Goal: Task Accomplishment & Management: Complete application form

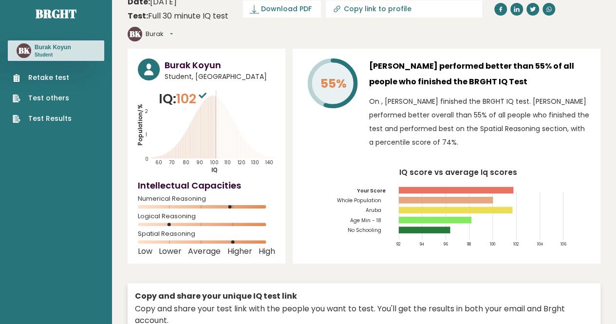
scroll to position [14, 0]
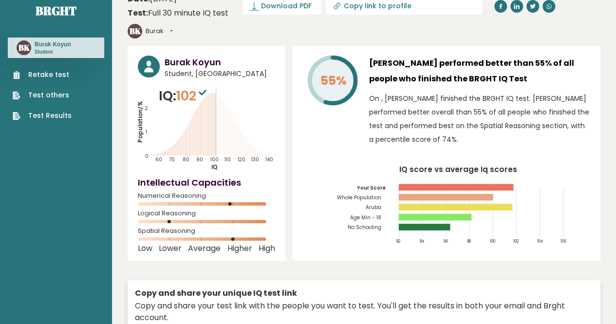
click at [40, 74] on link "Retake test" at bounding box center [42, 75] width 59 height 10
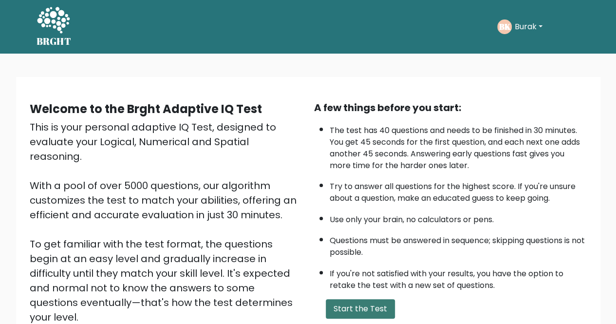
click at [370, 299] on button "Start the Test" at bounding box center [360, 308] width 69 height 19
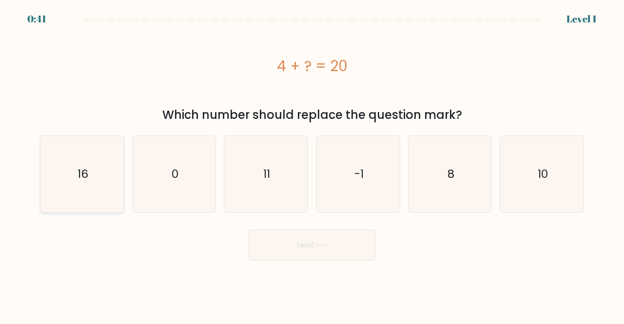
click at [105, 180] on icon "16" at bounding box center [82, 174] width 76 height 76
click at [312, 165] on input "a. 16" at bounding box center [312, 163] width 0 height 2
radio input "true"
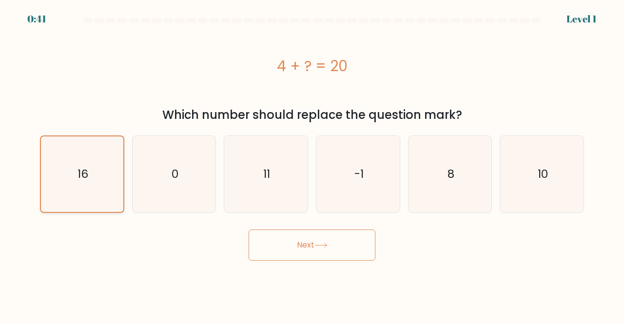
click at [248, 229] on button "Next" at bounding box center [311, 244] width 127 height 31
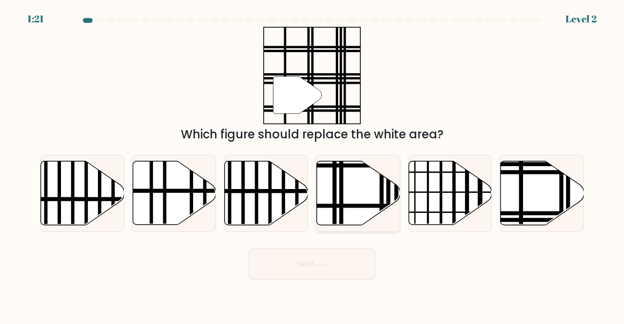
click at [350, 185] on icon at bounding box center [358, 193] width 83 height 64
click at [312, 165] on input "d." at bounding box center [312, 163] width 0 height 2
radio input "true"
click at [490, 192] on line at bounding box center [475, 192] width 168 height 0
click at [312, 165] on input "e." at bounding box center [312, 163] width 0 height 2
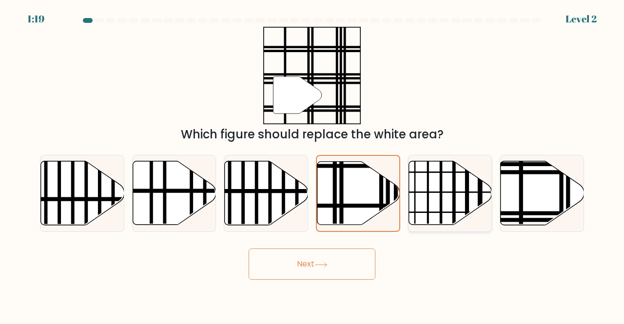
radio input "true"
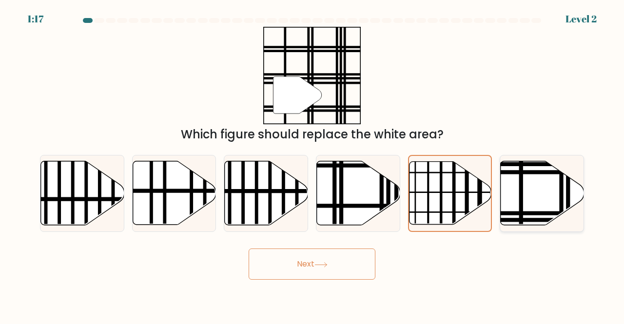
click at [524, 196] on icon at bounding box center [541, 193] width 83 height 64
click at [312, 165] on input "f." at bounding box center [312, 163] width 0 height 2
radio input "true"
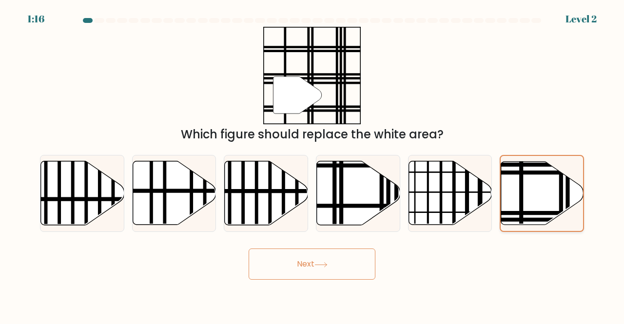
click at [248, 248] on button "Next" at bounding box center [311, 263] width 127 height 31
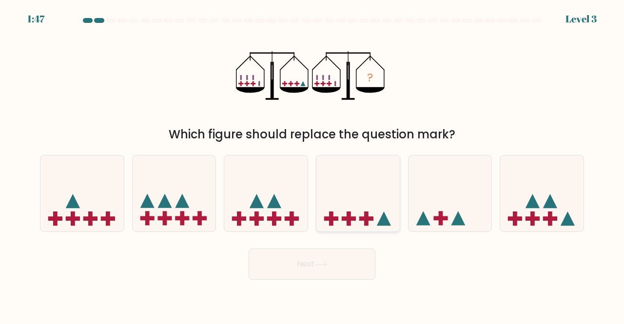
click at [372, 208] on icon at bounding box center [357, 193] width 83 height 69
click at [312, 165] on input "d." at bounding box center [312, 163] width 0 height 2
radio input "true"
click at [343, 264] on button "Next" at bounding box center [311, 263] width 127 height 31
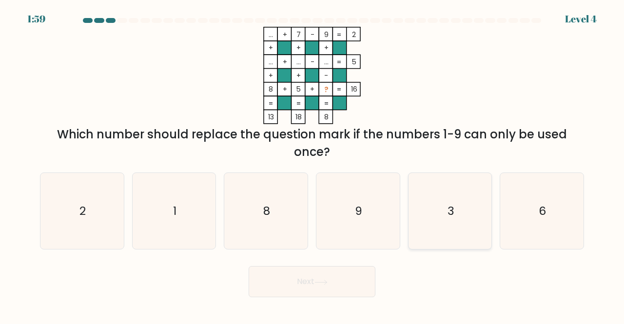
click at [435, 210] on icon "3" at bounding box center [450, 211] width 76 height 76
click at [312, 165] on input "e. 3" at bounding box center [312, 163] width 0 height 2
radio input "true"
click at [343, 291] on button "Next" at bounding box center [311, 281] width 127 height 31
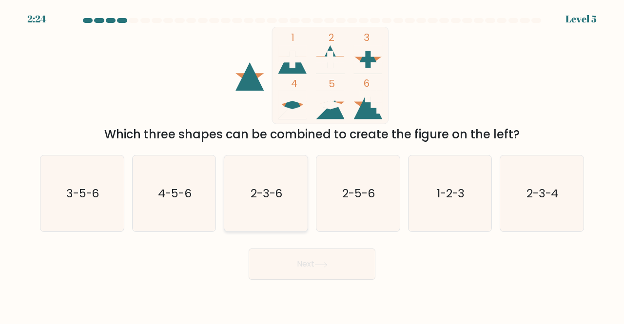
click at [294, 209] on icon "2-3-6" at bounding box center [266, 193] width 76 height 76
click at [312, 165] on input "c. 2-3-6" at bounding box center [312, 163] width 0 height 2
radio input "true"
click at [347, 210] on icon "2-5-6" at bounding box center [358, 193] width 76 height 76
click at [312, 165] on input "d. 2-5-6" at bounding box center [312, 163] width 0 height 2
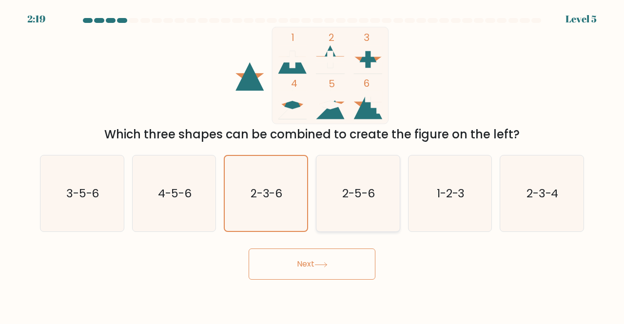
radio input "true"
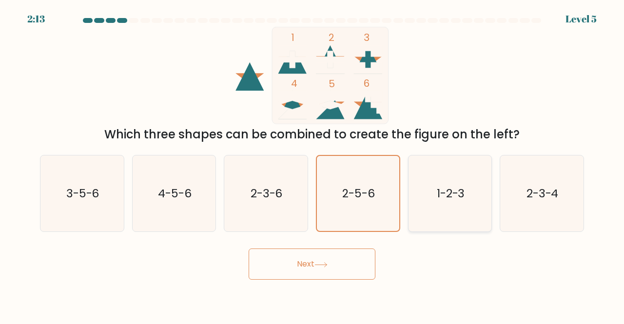
click at [434, 190] on icon "1-2-3" at bounding box center [450, 193] width 76 height 76
click at [312, 165] on input "e. 1-2-3" at bounding box center [312, 163] width 0 height 2
radio input "true"
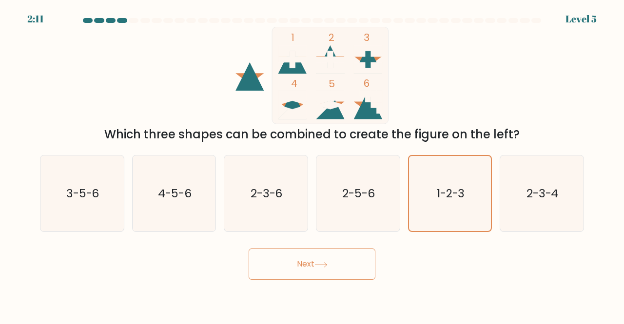
click at [348, 258] on button "Next" at bounding box center [311, 263] width 127 height 31
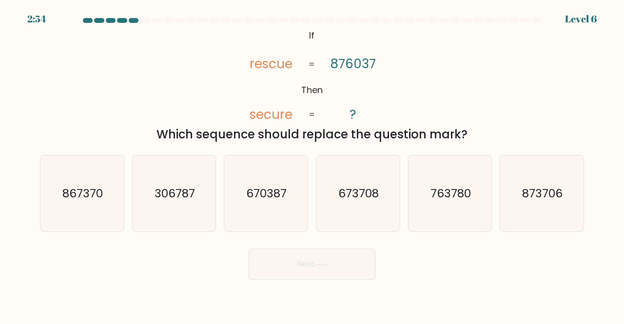
click at [348, 258] on button "Next" at bounding box center [311, 263] width 127 height 31
click at [264, 194] on text "670387" at bounding box center [267, 193] width 40 height 16
click at [312, 165] on input "c. 670387" at bounding box center [312, 163] width 0 height 2
radio input "true"
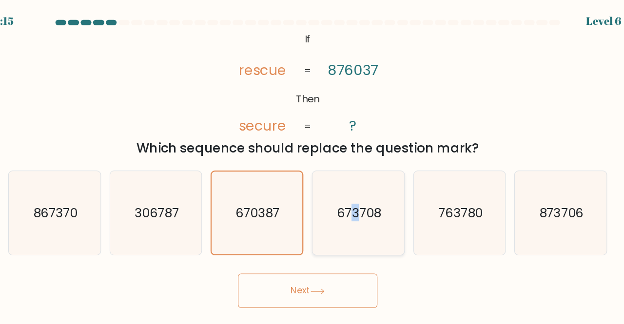
drag, startPoint x: 350, startPoint y: 173, endPoint x: 352, endPoint y: 204, distance: 31.3
click at [352, 204] on icon "673708" at bounding box center [358, 193] width 76 height 76
click at [312, 165] on input "d. 673708" at bounding box center [312, 163] width 0 height 2
radio input "true"
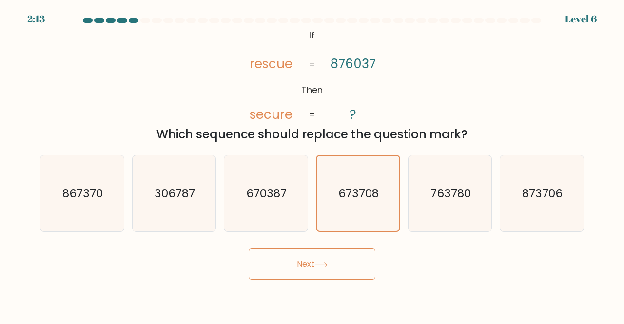
click at [315, 260] on button "Next" at bounding box center [311, 263] width 127 height 31
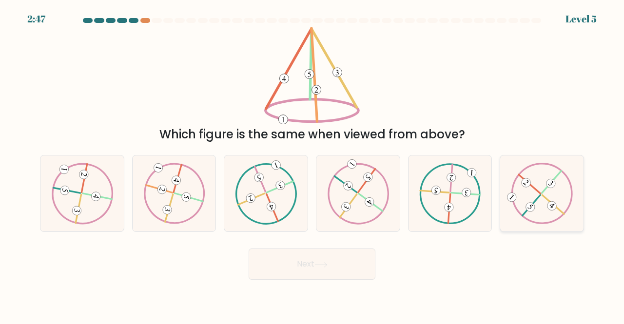
click at [521, 175] on icon at bounding box center [542, 193] width 62 height 61
click at [312, 165] on input "f." at bounding box center [312, 163] width 0 height 2
radio input "true"
click at [291, 197] on icon at bounding box center [266, 193] width 62 height 61
click at [312, 165] on input "c." at bounding box center [312, 163] width 0 height 2
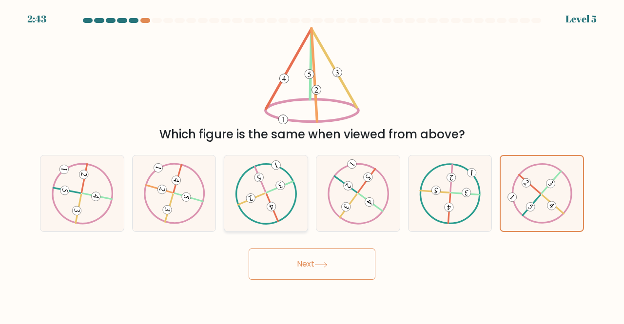
radio input "true"
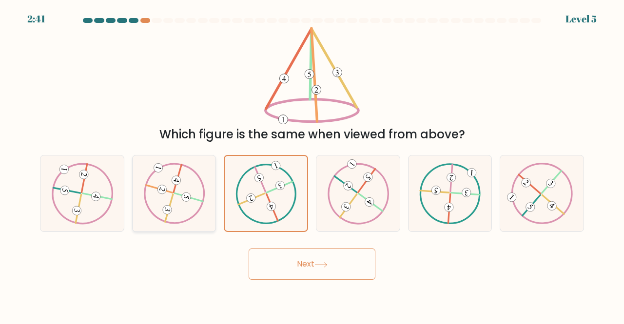
click at [197, 195] on icon at bounding box center [174, 193] width 62 height 61
click at [312, 165] on input "b." at bounding box center [312, 163] width 0 height 2
radio input "true"
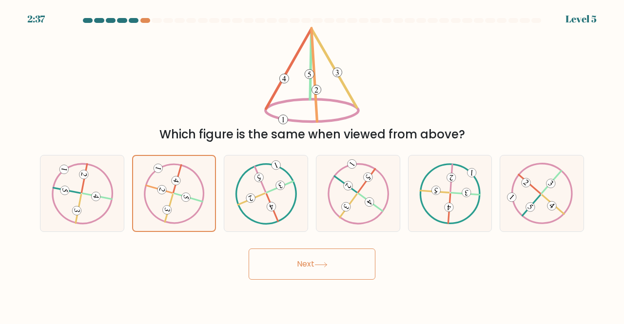
click at [294, 259] on button "Next" at bounding box center [311, 263] width 127 height 31
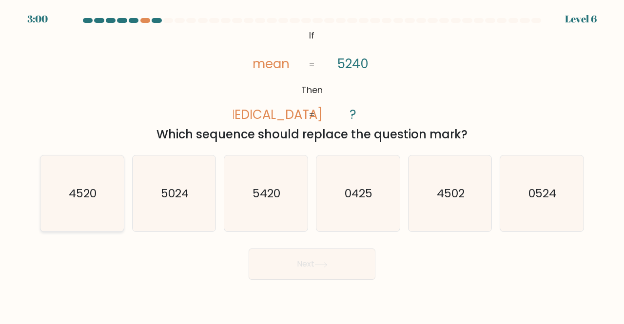
click at [108, 189] on icon "4520" at bounding box center [82, 193] width 76 height 76
click at [312, 165] on input "a. 4520" at bounding box center [312, 163] width 0 height 2
radio input "true"
click at [323, 265] on icon at bounding box center [320, 264] width 13 height 5
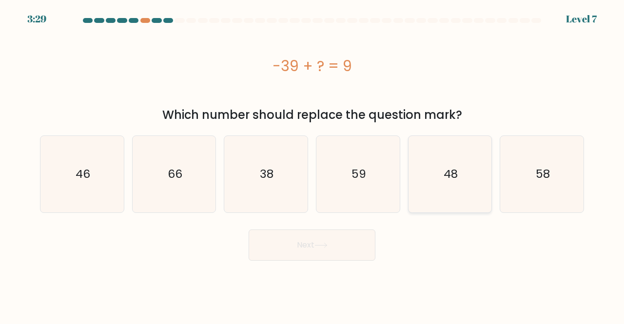
click at [433, 175] on icon "48" at bounding box center [450, 174] width 76 height 76
click at [312, 165] on input "e. 48" at bounding box center [312, 163] width 0 height 2
radio input "true"
click at [336, 243] on button "Next" at bounding box center [311, 244] width 127 height 31
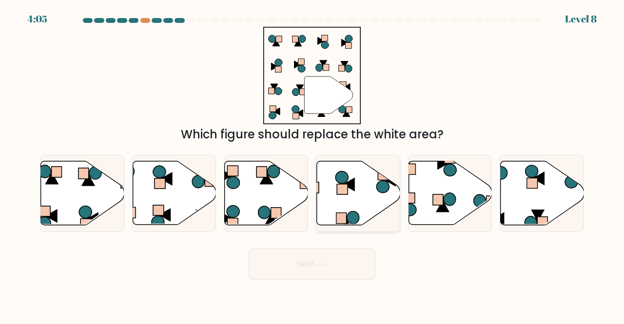
click at [353, 210] on icon at bounding box center [358, 193] width 83 height 64
click at [312, 165] on input "d." at bounding box center [312, 163] width 0 height 2
radio input "true"
click at [358, 268] on button "Next" at bounding box center [311, 263] width 127 height 31
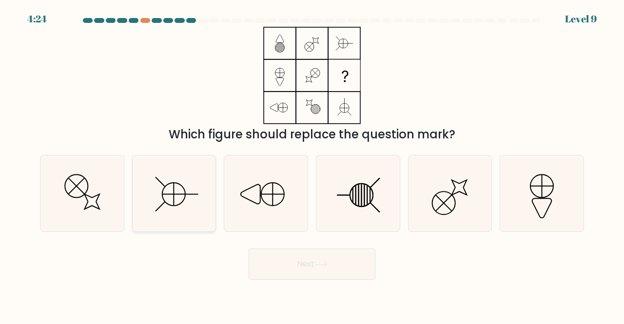
click at [162, 207] on icon at bounding box center [174, 193] width 76 height 76
click at [312, 165] on input "b." at bounding box center [312, 163] width 0 height 2
radio input "true"
click at [279, 197] on icon at bounding box center [266, 193] width 76 height 76
click at [312, 165] on input "c." at bounding box center [312, 163] width 0 height 2
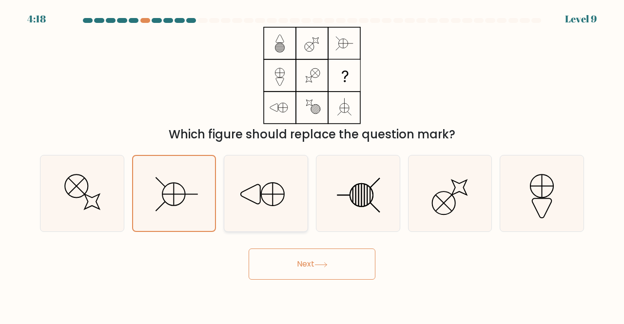
radio input "true"
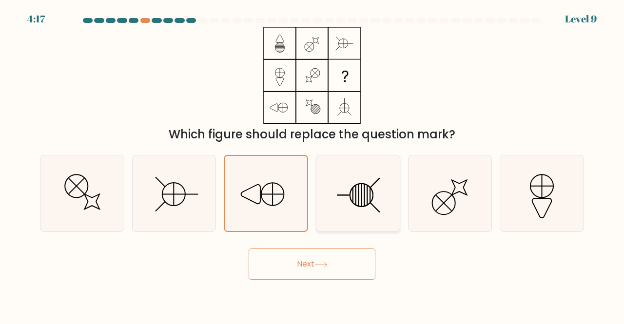
click at [341, 183] on icon at bounding box center [358, 193] width 76 height 76
click at [312, 165] on input "d." at bounding box center [312, 163] width 0 height 2
radio input "true"
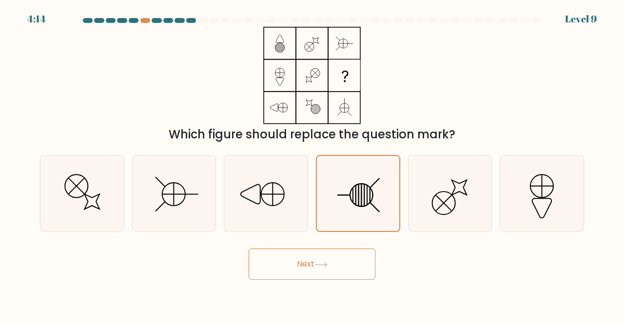
click at [326, 260] on button "Next" at bounding box center [311, 263] width 127 height 31
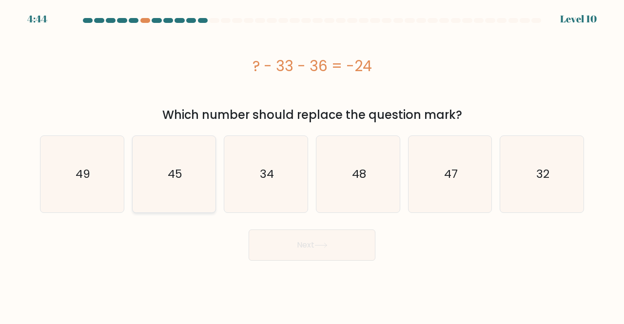
click at [208, 165] on icon "45" at bounding box center [174, 174] width 76 height 76
click at [312, 165] on input "b. 45" at bounding box center [312, 163] width 0 height 2
radio input "true"
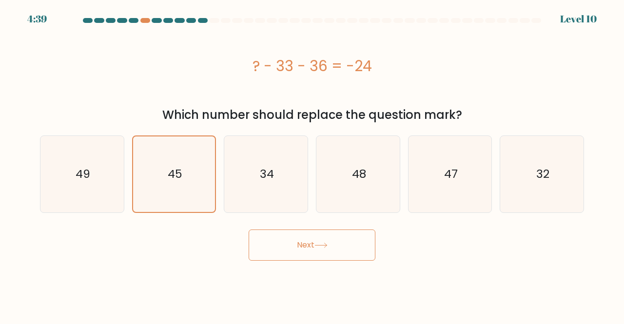
click at [300, 238] on button "Next" at bounding box center [311, 244] width 127 height 31
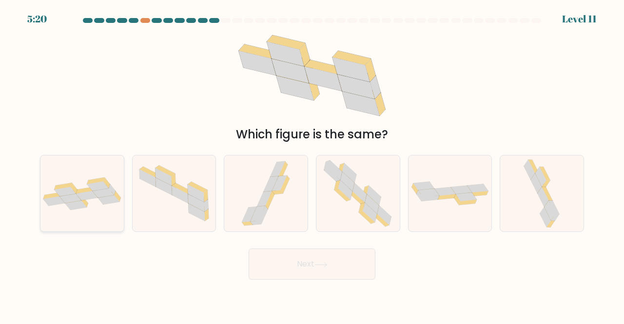
click at [73, 211] on div at bounding box center [82, 193] width 84 height 77
click at [312, 165] on input "a." at bounding box center [312, 163] width 0 height 2
radio input "true"
click at [313, 256] on button "Next" at bounding box center [311, 263] width 127 height 31
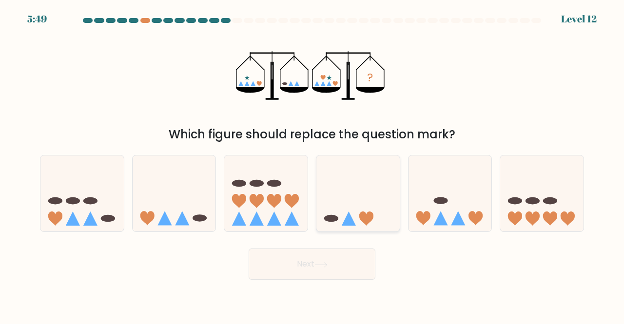
click at [326, 217] on ellipse at bounding box center [331, 218] width 14 height 7
click at [312, 165] on input "d." at bounding box center [312, 163] width 0 height 2
radio input "true"
click at [178, 203] on icon at bounding box center [174, 193] width 83 height 69
click at [312, 165] on input "b." at bounding box center [312, 163] width 0 height 2
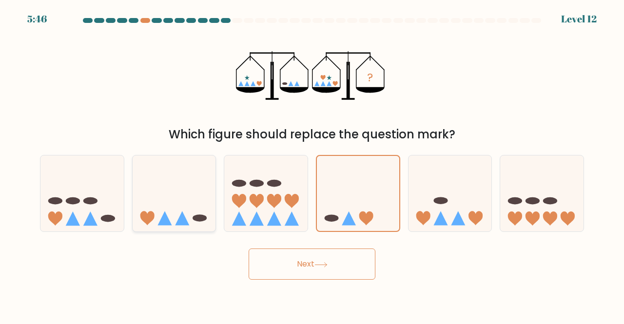
radio input "true"
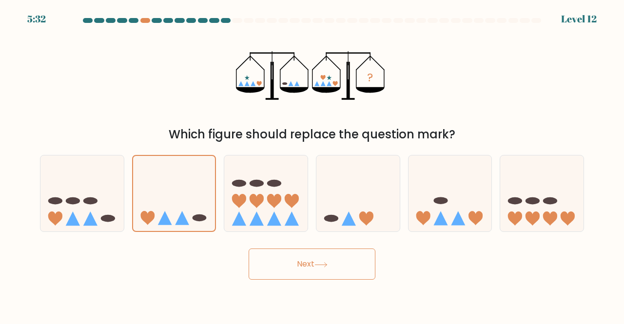
drag, startPoint x: 285, startPoint y: 99, endPoint x: 295, endPoint y: 96, distance: 10.6
click at [295, 96] on icon "?" at bounding box center [312, 75] width 152 height 97
click at [312, 192] on div "d." at bounding box center [358, 193] width 92 height 77
click at [412, 188] on icon at bounding box center [449, 193] width 83 height 69
click at [312, 165] on input "e." at bounding box center [312, 163] width 0 height 2
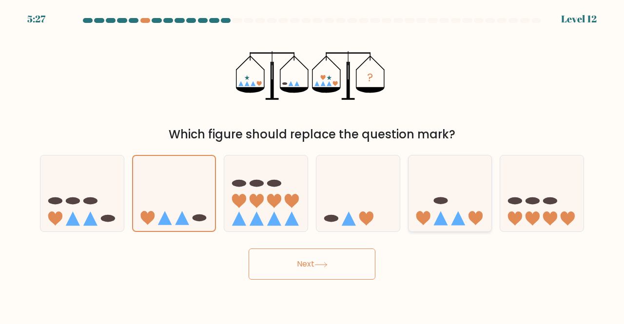
radio input "true"
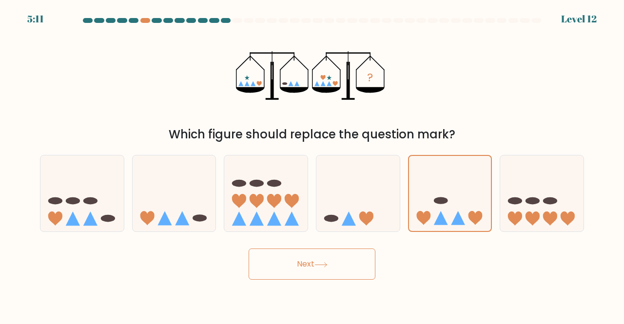
click at [346, 263] on button "Next" at bounding box center [311, 263] width 127 height 31
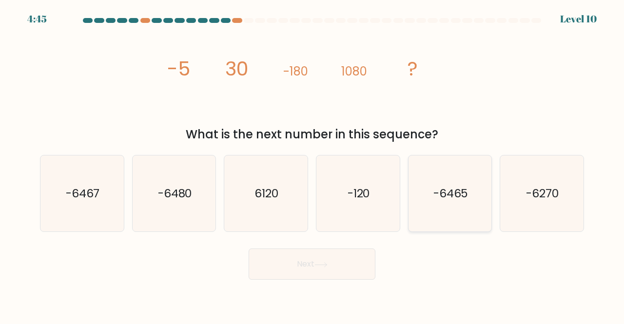
click at [436, 202] on icon "-6465" at bounding box center [450, 193] width 76 height 76
click at [312, 165] on input "e. -6465" at bounding box center [312, 163] width 0 height 2
radio input "true"
click at [236, 188] on icon "6120" at bounding box center [266, 193] width 76 height 76
click at [312, 165] on input "c. 6120" at bounding box center [312, 163] width 0 height 2
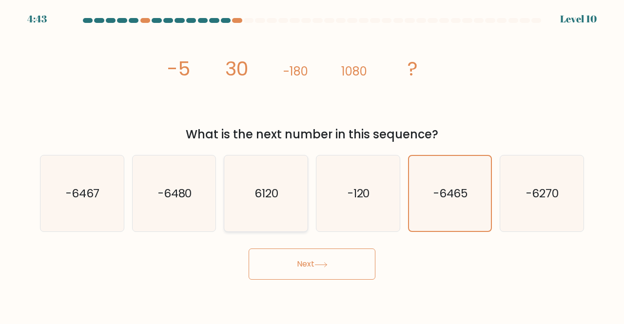
radio input "true"
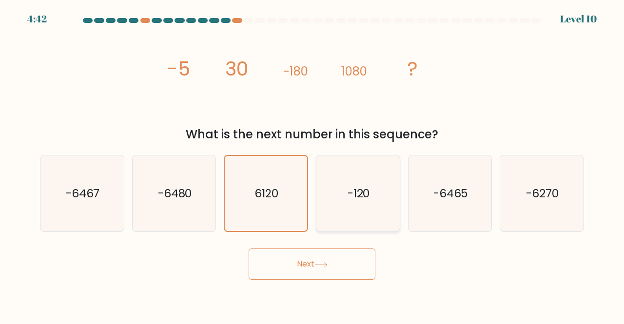
click at [336, 183] on icon "-120" at bounding box center [358, 193] width 76 height 76
click at [312, 165] on input "d. -120" at bounding box center [312, 163] width 0 height 2
radio input "true"
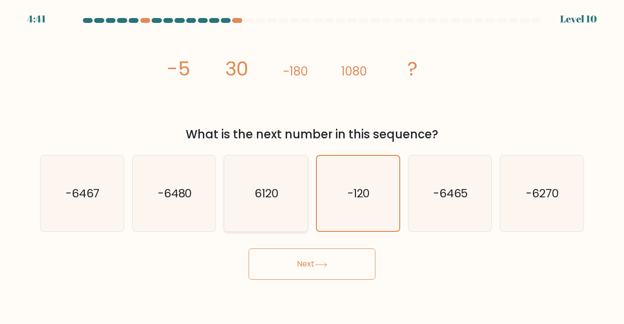
click at [280, 202] on icon "6120" at bounding box center [266, 193] width 76 height 76
click at [312, 165] on input "c. 6120" at bounding box center [312, 163] width 0 height 2
radio input "true"
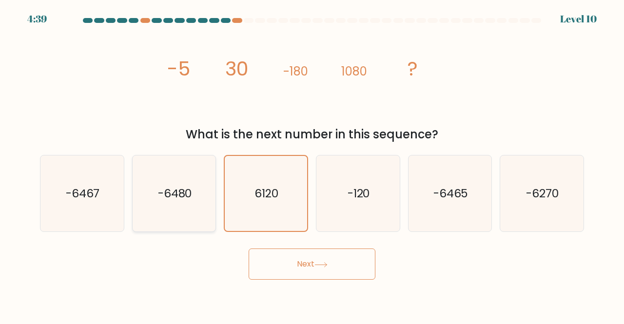
click at [206, 197] on icon "-6480" at bounding box center [174, 193] width 76 height 76
click at [312, 165] on input "b. -6480" at bounding box center [312, 163] width 0 height 2
radio input "true"
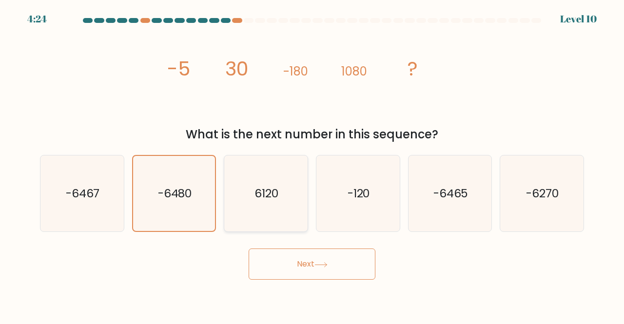
click at [270, 191] on text "6120" at bounding box center [267, 193] width 24 height 16
click at [312, 165] on input "c. 6120" at bounding box center [312, 163] width 0 height 2
radio input "true"
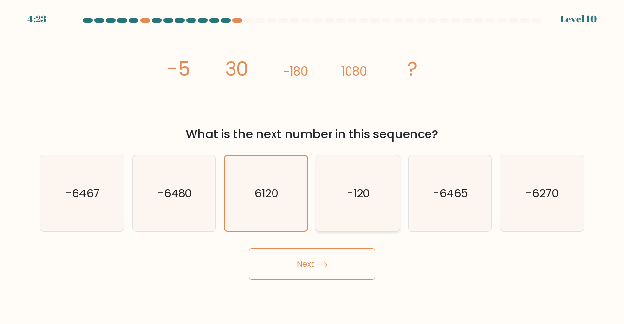
click at [332, 184] on icon "-120" at bounding box center [358, 193] width 76 height 76
click at [312, 165] on input "d. -120" at bounding box center [312, 163] width 0 height 2
radio input "true"
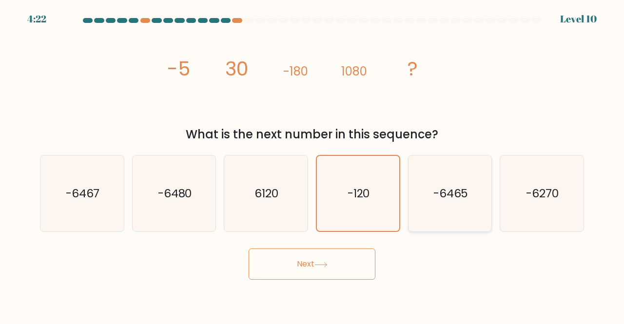
click at [414, 196] on icon "-6465" at bounding box center [450, 193] width 76 height 76
click at [312, 165] on input "e. -6465" at bounding box center [312, 163] width 0 height 2
radio input "true"
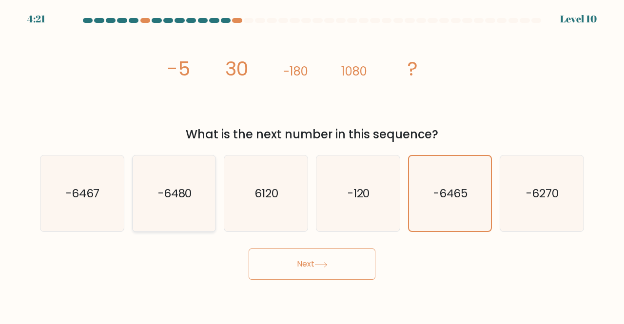
click at [211, 196] on icon "-6480" at bounding box center [174, 193] width 76 height 76
click at [312, 165] on input "b. -6480" at bounding box center [312, 163] width 0 height 2
radio input "true"
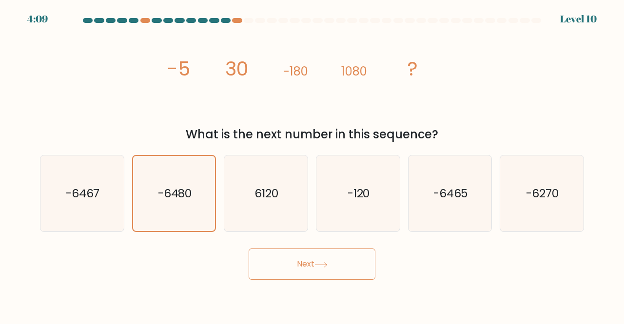
click at [302, 274] on button "Next" at bounding box center [311, 263] width 127 height 31
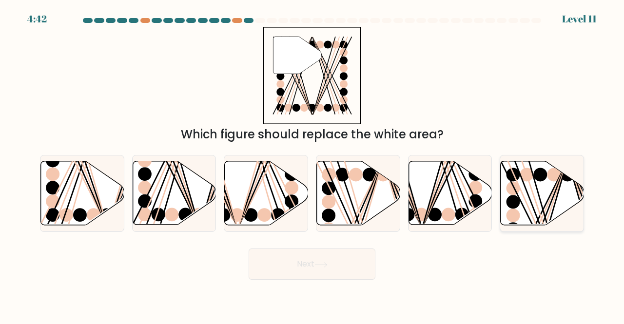
click at [512, 208] on circle at bounding box center [513, 202] width 14 height 14
click at [312, 165] on input "f." at bounding box center [312, 163] width 0 height 2
radio input "true"
click at [456, 184] on icon at bounding box center [449, 193] width 83 height 64
click at [312, 165] on input "e." at bounding box center [312, 163] width 0 height 2
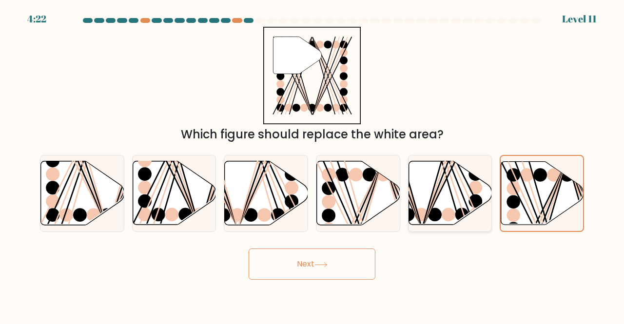
radio input "true"
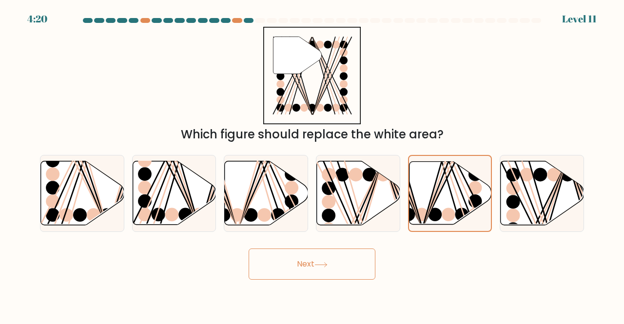
click at [332, 269] on button "Next" at bounding box center [311, 263] width 127 height 31
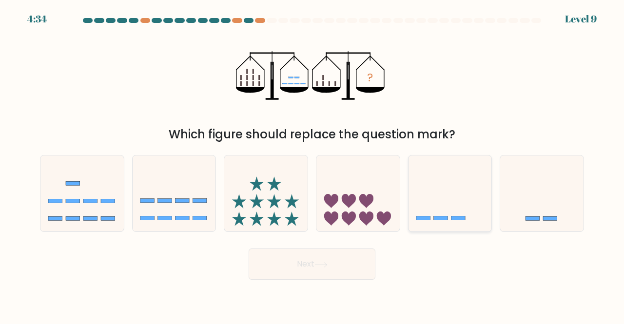
click at [441, 192] on icon at bounding box center [449, 193] width 83 height 69
click at [312, 165] on input "e." at bounding box center [312, 163] width 0 height 2
radio input "true"
drag, startPoint x: 494, startPoint y: 201, endPoint x: 505, endPoint y: 201, distance: 10.7
click at [505, 201] on div "a. b. c." at bounding box center [311, 189] width 551 height 85
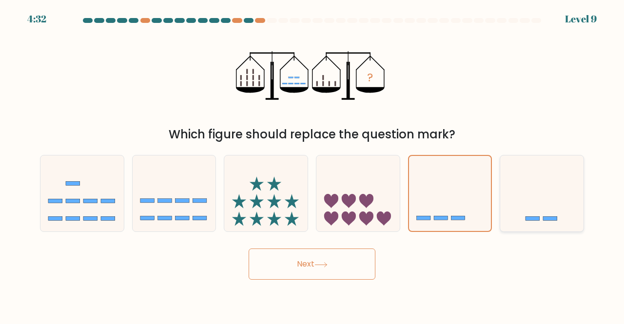
click at [505, 201] on icon at bounding box center [541, 193] width 83 height 69
click at [312, 165] on input "f." at bounding box center [312, 163] width 0 height 2
radio input "true"
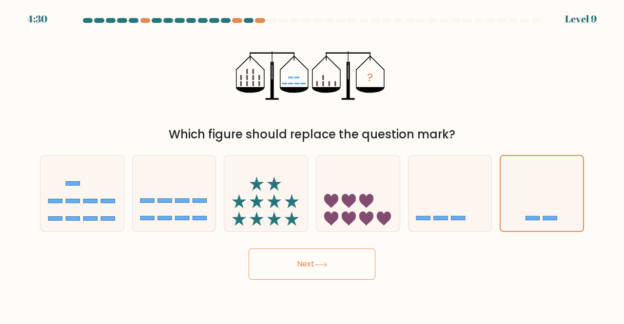
click at [360, 257] on button "Next" at bounding box center [311, 263] width 127 height 31
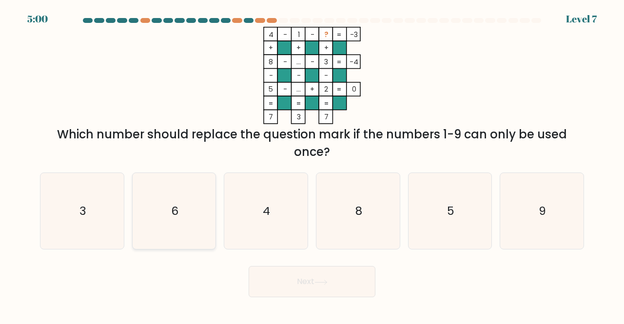
click at [205, 198] on icon "6" at bounding box center [174, 211] width 76 height 76
click at [312, 165] on input "b. 6" at bounding box center [312, 163] width 0 height 2
radio input "true"
click at [309, 288] on button "Next" at bounding box center [311, 281] width 127 height 31
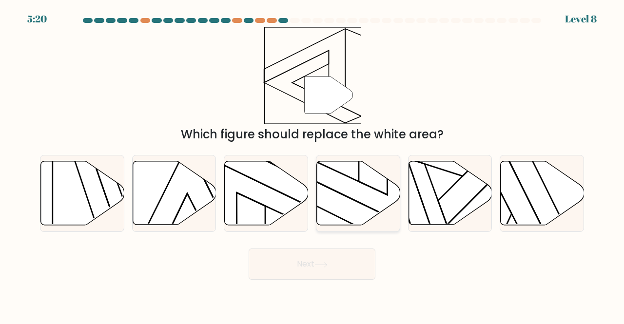
click at [339, 205] on icon at bounding box center [358, 193] width 83 height 64
click at [312, 165] on input "d." at bounding box center [312, 163] width 0 height 2
radio input "true"
drag, startPoint x: 419, startPoint y: 196, endPoint x: 348, endPoint y: 266, distance: 99.9
click at [348, 266] on form at bounding box center [312, 149] width 624 height 262
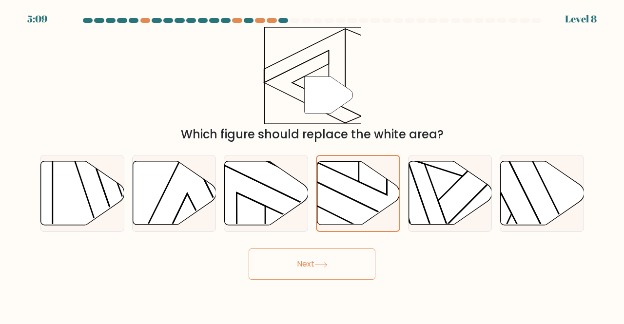
click at [348, 266] on button "Next" at bounding box center [311, 263] width 127 height 31
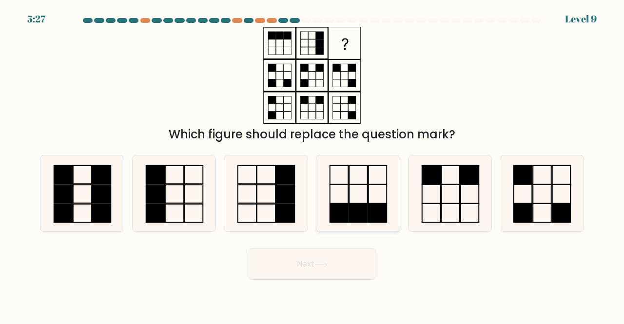
click at [338, 202] on icon at bounding box center [358, 193] width 76 height 76
click at [312, 165] on input "d." at bounding box center [312, 163] width 0 height 2
radio input "true"
click at [246, 190] on icon at bounding box center [266, 193] width 76 height 76
click at [312, 165] on input "c." at bounding box center [312, 163] width 0 height 2
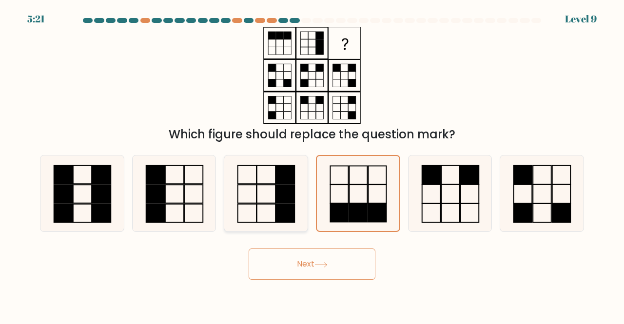
radio input "true"
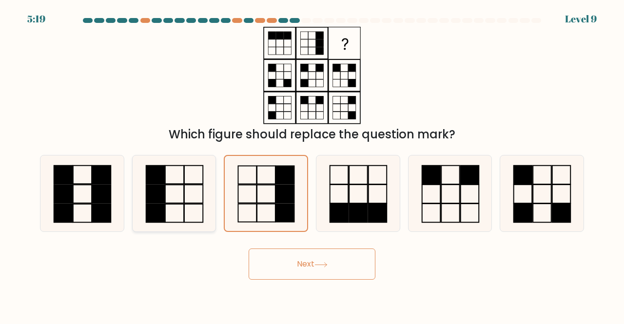
click at [197, 195] on icon at bounding box center [174, 193] width 76 height 76
click at [312, 165] on input "b." at bounding box center [312, 163] width 0 height 2
radio input "true"
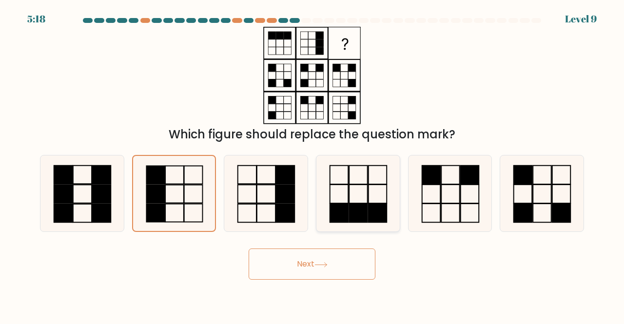
click at [335, 196] on icon at bounding box center [358, 193] width 76 height 76
click at [312, 165] on input "d." at bounding box center [312, 163] width 0 height 2
radio input "true"
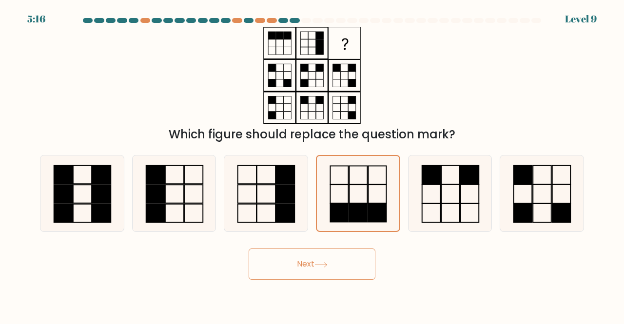
click at [327, 265] on icon at bounding box center [320, 264] width 13 height 5
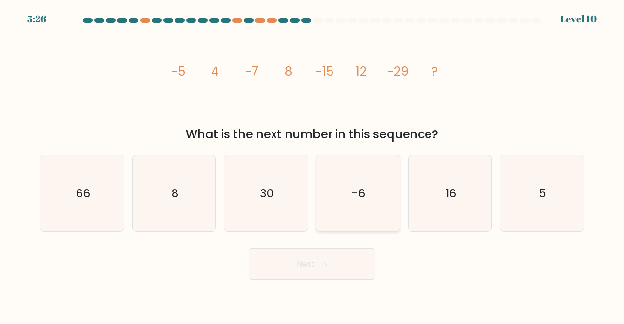
click at [333, 172] on icon "-6" at bounding box center [358, 193] width 76 height 76
click at [312, 165] on input "d. -6" at bounding box center [312, 163] width 0 height 2
radio input "true"
click at [400, 184] on div "d. -6" at bounding box center [358, 193] width 92 height 77
click at [417, 185] on icon "16" at bounding box center [450, 193] width 76 height 76
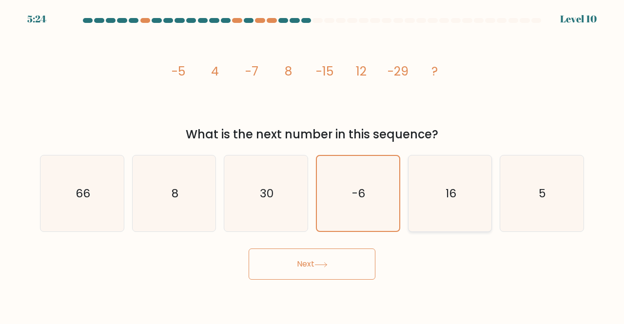
click at [312, 165] on input "e. 16" at bounding box center [312, 163] width 0 height 2
radio input "true"
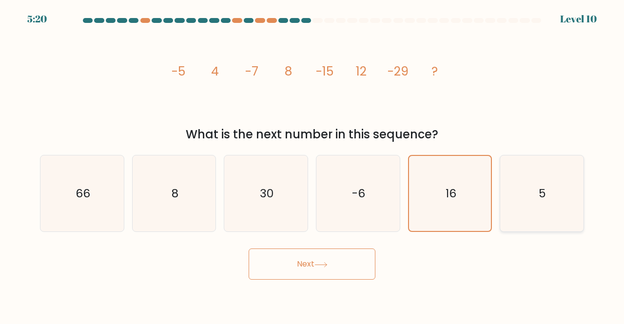
click at [532, 189] on icon "5" at bounding box center [541, 193] width 76 height 76
click at [312, 165] on input "f. 5" at bounding box center [312, 163] width 0 height 2
radio input "true"
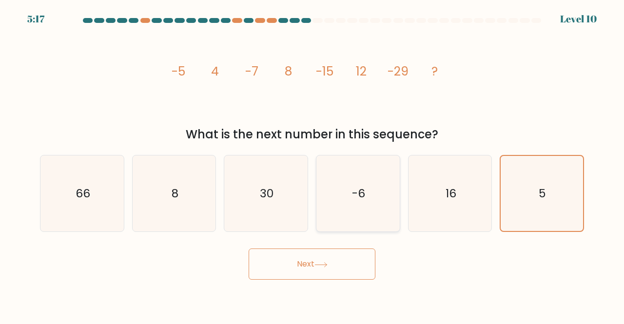
click at [358, 220] on icon "-6" at bounding box center [358, 193] width 76 height 76
click at [312, 165] on input "d. -6" at bounding box center [312, 163] width 0 height 2
radio input "true"
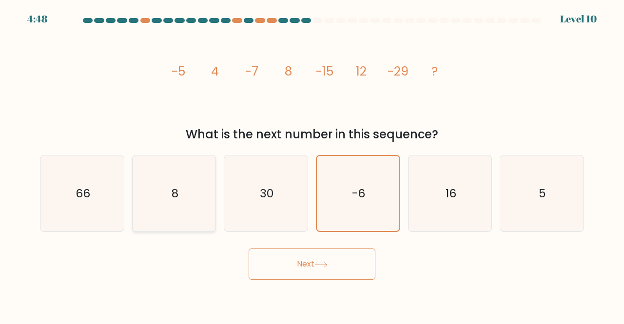
click at [187, 207] on icon "8" at bounding box center [174, 193] width 76 height 76
click at [312, 165] on input "b. 8" at bounding box center [312, 163] width 0 height 2
radio input "true"
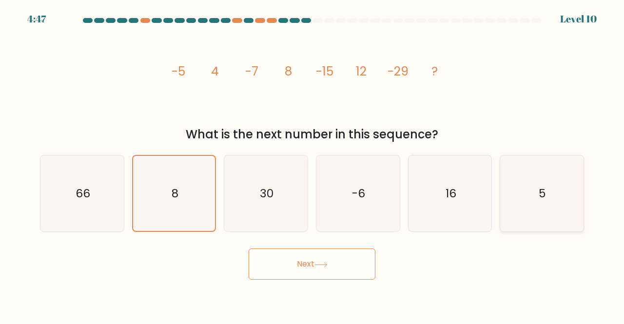
click at [547, 199] on icon "5" at bounding box center [541, 193] width 76 height 76
click at [312, 165] on input "f. 5" at bounding box center [312, 163] width 0 height 2
radio input "true"
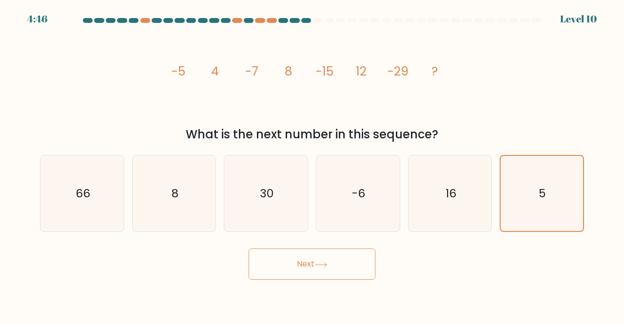
click at [354, 277] on button "Next" at bounding box center [311, 263] width 127 height 31
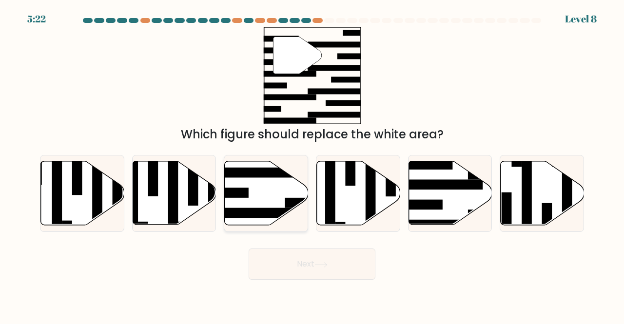
click at [294, 188] on icon at bounding box center [266, 193] width 83 height 64
click at [312, 165] on input "c." at bounding box center [312, 163] width 0 height 2
radio input "true"
click at [450, 190] on icon at bounding box center [449, 193] width 83 height 64
click at [312, 165] on input "e." at bounding box center [312, 163] width 0 height 2
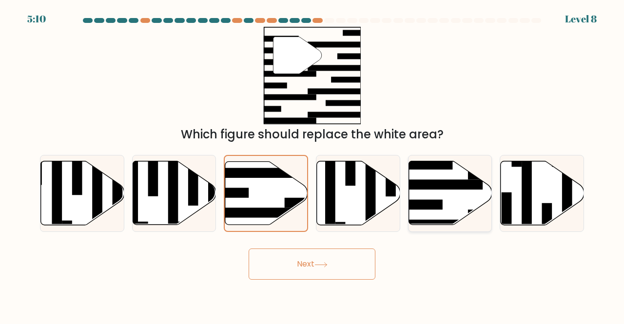
radio input "true"
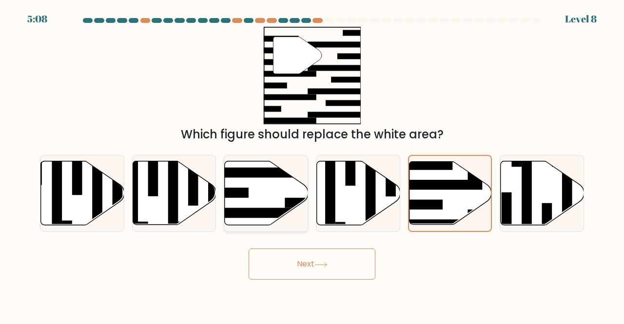
click at [296, 191] on icon at bounding box center [266, 193] width 83 height 64
click at [312, 165] on input "c." at bounding box center [312, 163] width 0 height 2
radio input "true"
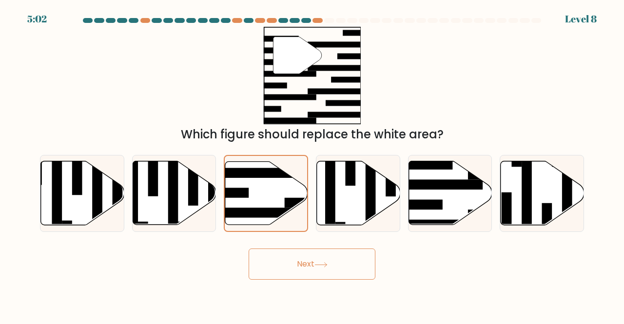
click at [334, 262] on button "Next" at bounding box center [311, 263] width 127 height 31
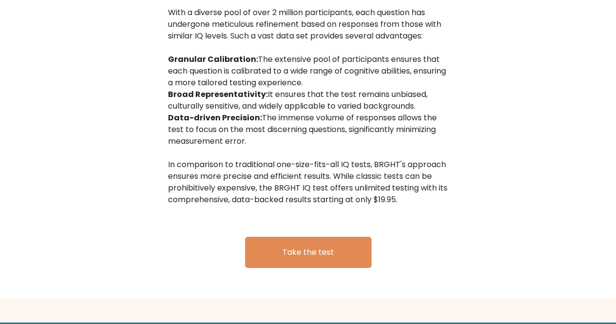
scroll to position [1624, 0]
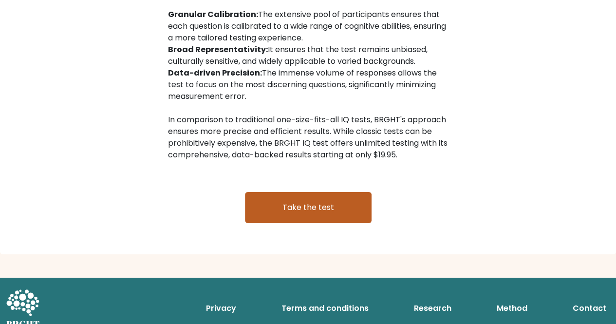
click at [305, 199] on link "Take the test" at bounding box center [308, 207] width 127 height 31
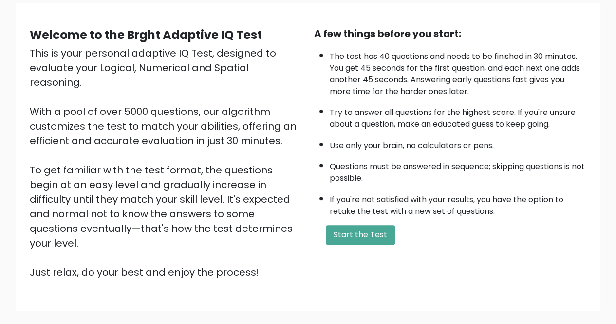
scroll to position [75, 0]
click at [360, 225] on button "Start the Test" at bounding box center [360, 234] width 69 height 19
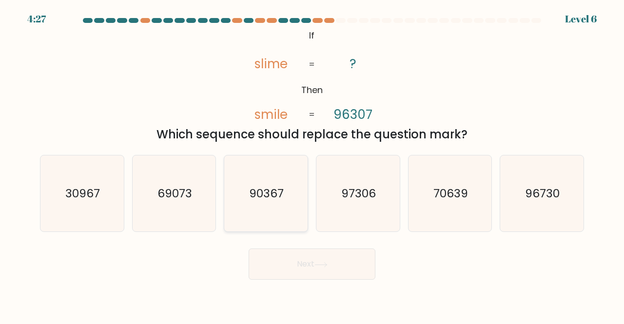
click at [260, 198] on text "90367" at bounding box center [266, 193] width 35 height 16
click at [312, 165] on input "c. 90367" at bounding box center [312, 163] width 0 height 2
radio input "true"
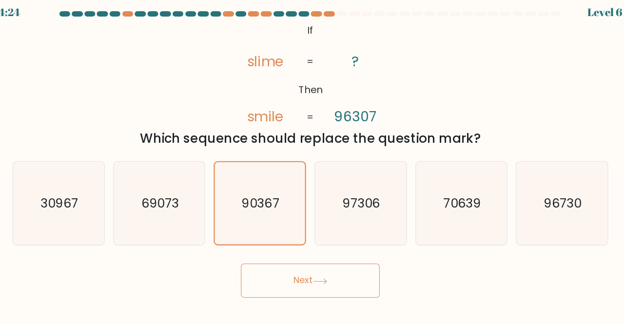
click at [324, 259] on button "Next" at bounding box center [311, 263] width 127 height 31
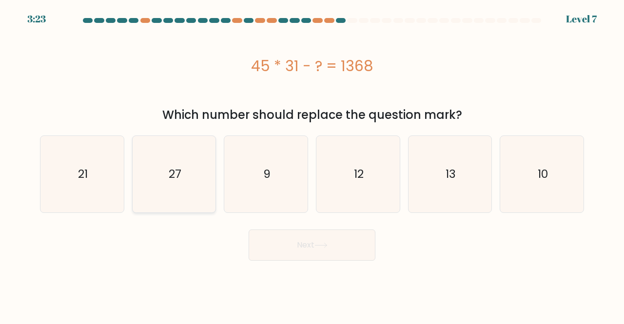
click at [194, 150] on icon "27" at bounding box center [174, 174] width 76 height 76
click at [312, 162] on input "b. 27" at bounding box center [312, 163] width 0 height 2
radio input "true"
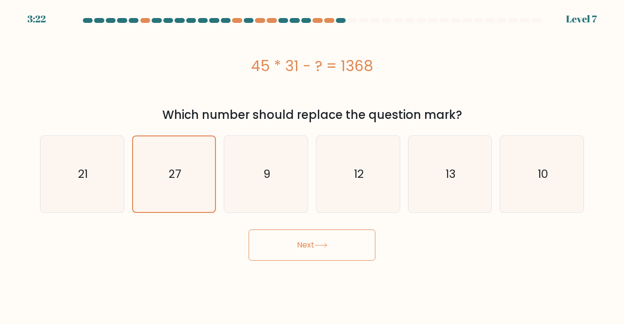
click at [284, 244] on button "Next" at bounding box center [311, 244] width 127 height 31
